Goal: Task Accomplishment & Management: Manage account settings

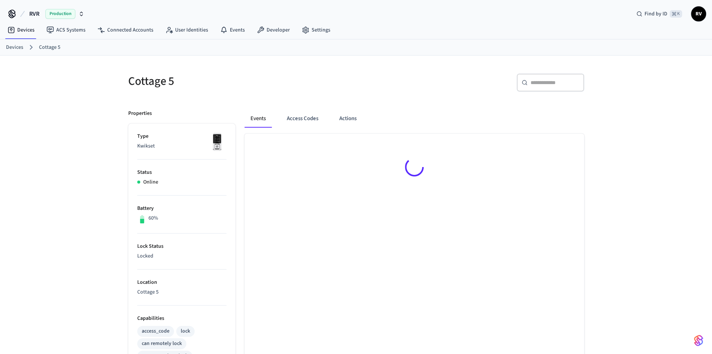
click at [21, 45] on link "Devices" at bounding box center [14, 47] width 17 height 8
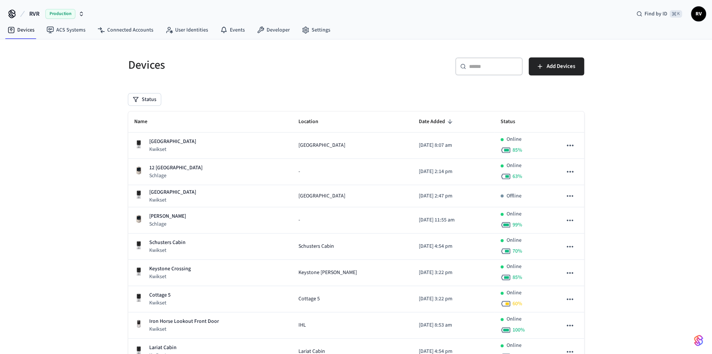
click at [508, 67] on input "text" at bounding box center [493, 66] width 49 height 7
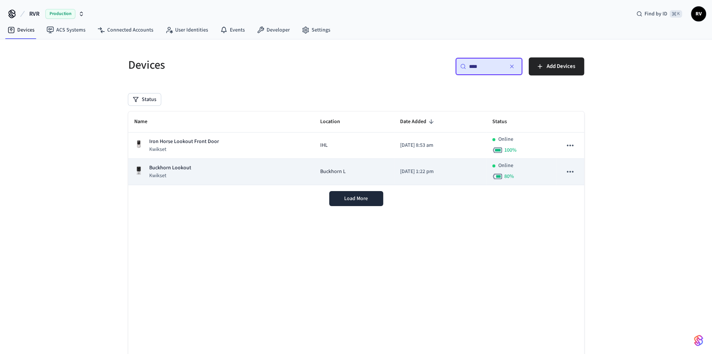
type input "****"
click at [211, 176] on div "Buckhorn Lookout Kwikset" at bounding box center [221, 171] width 174 height 15
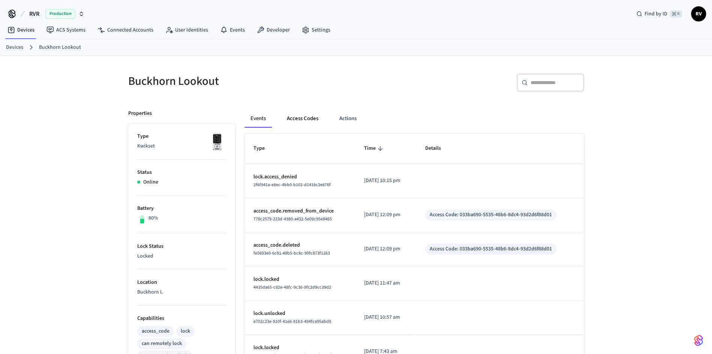
click at [306, 121] on button "Access Codes" at bounding box center [302, 118] width 43 height 18
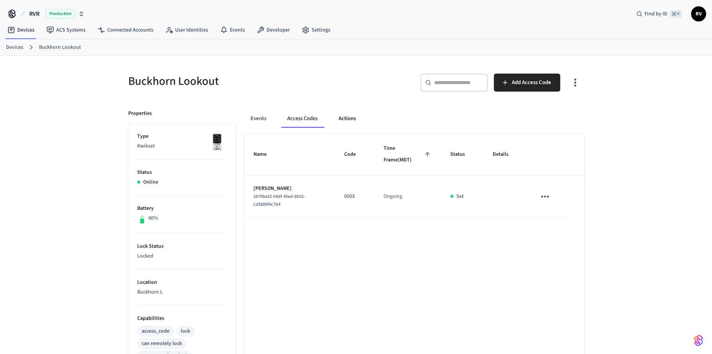
click at [345, 123] on button "Actions" at bounding box center [347, 118] width 29 height 18
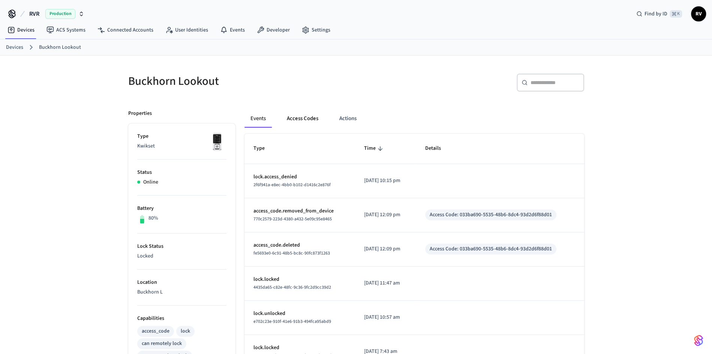
click at [309, 116] on button "Access Codes" at bounding box center [302, 118] width 43 height 18
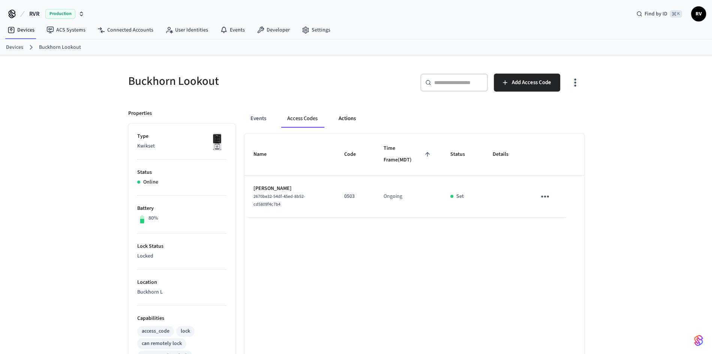
click at [342, 118] on button "Actions" at bounding box center [347, 118] width 29 height 18
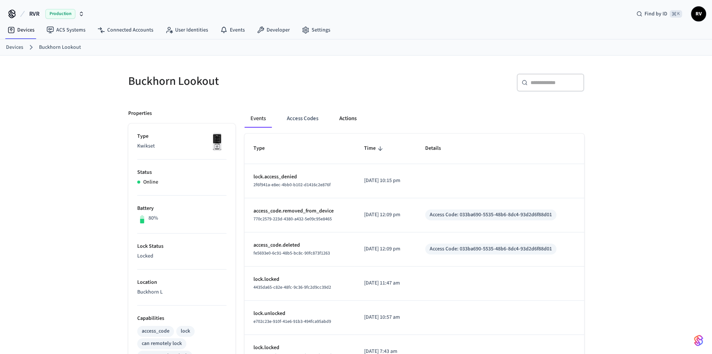
click at [342, 118] on button "Actions" at bounding box center [347, 118] width 29 height 18
